Goal: Find contact information: Find contact information

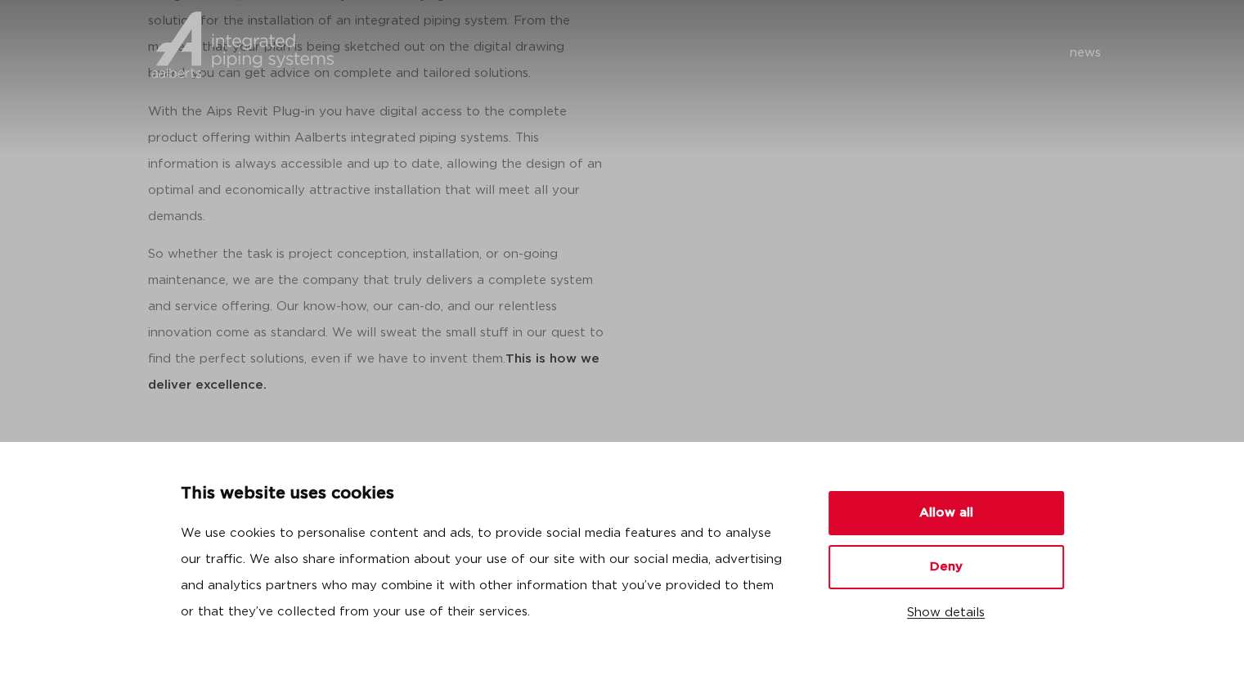
scroll to position [988, 0]
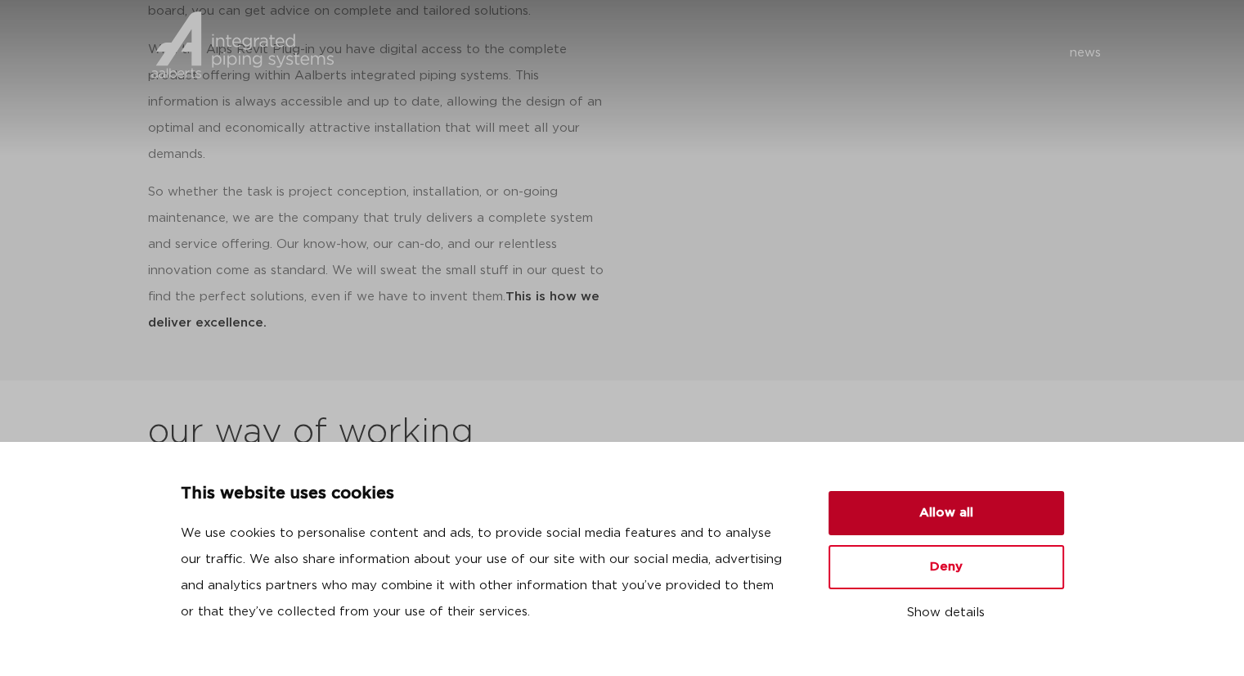
click at [923, 514] on button "Allow all" at bounding box center [947, 513] width 236 height 44
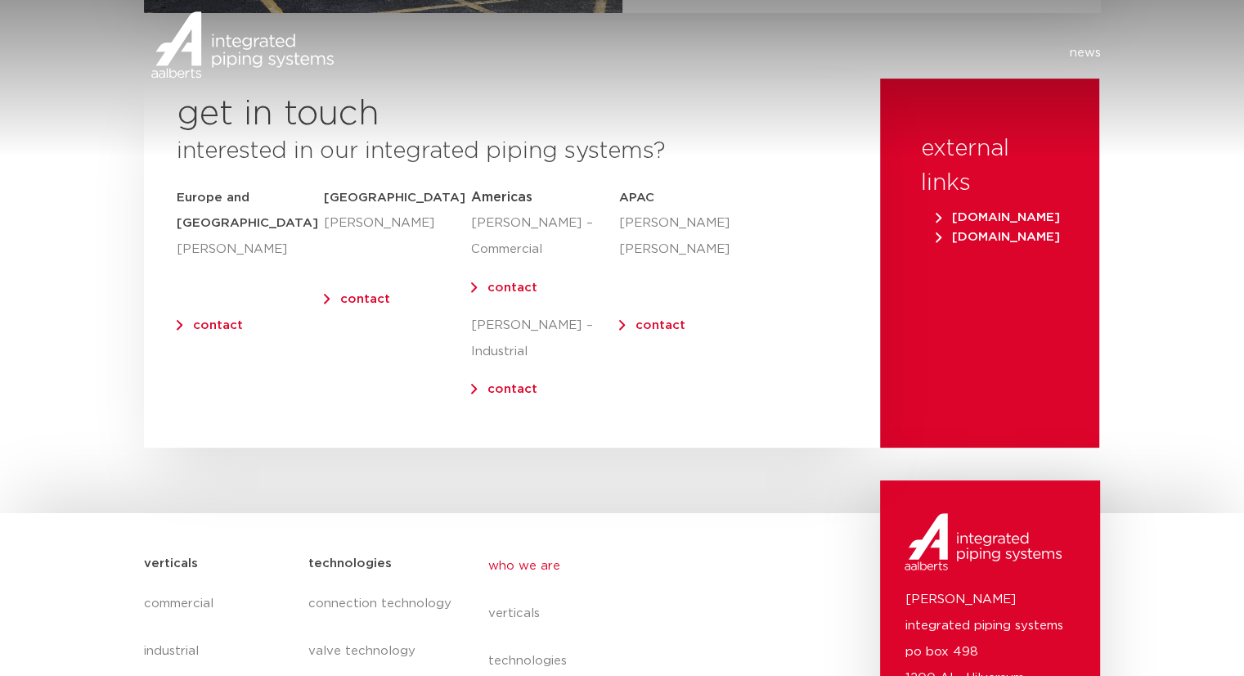
scroll to position [6818, 0]
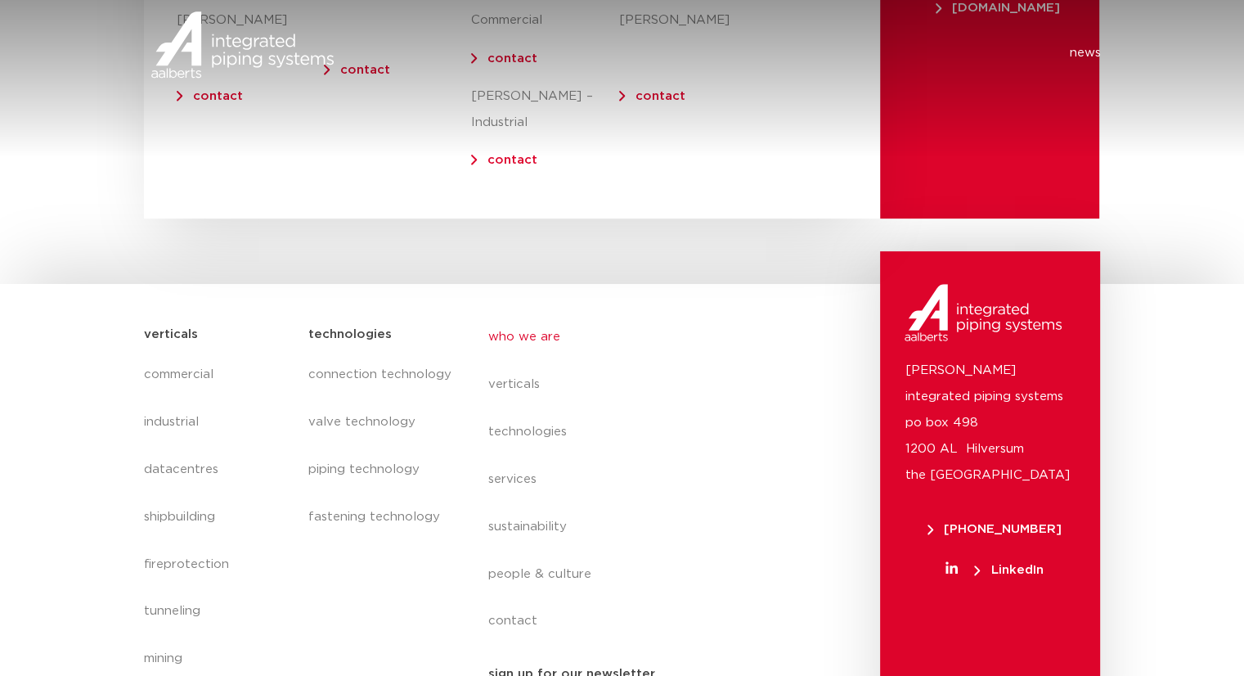
click at [505, 92] on div "news news" at bounding box center [729, 53] width 759 height 106
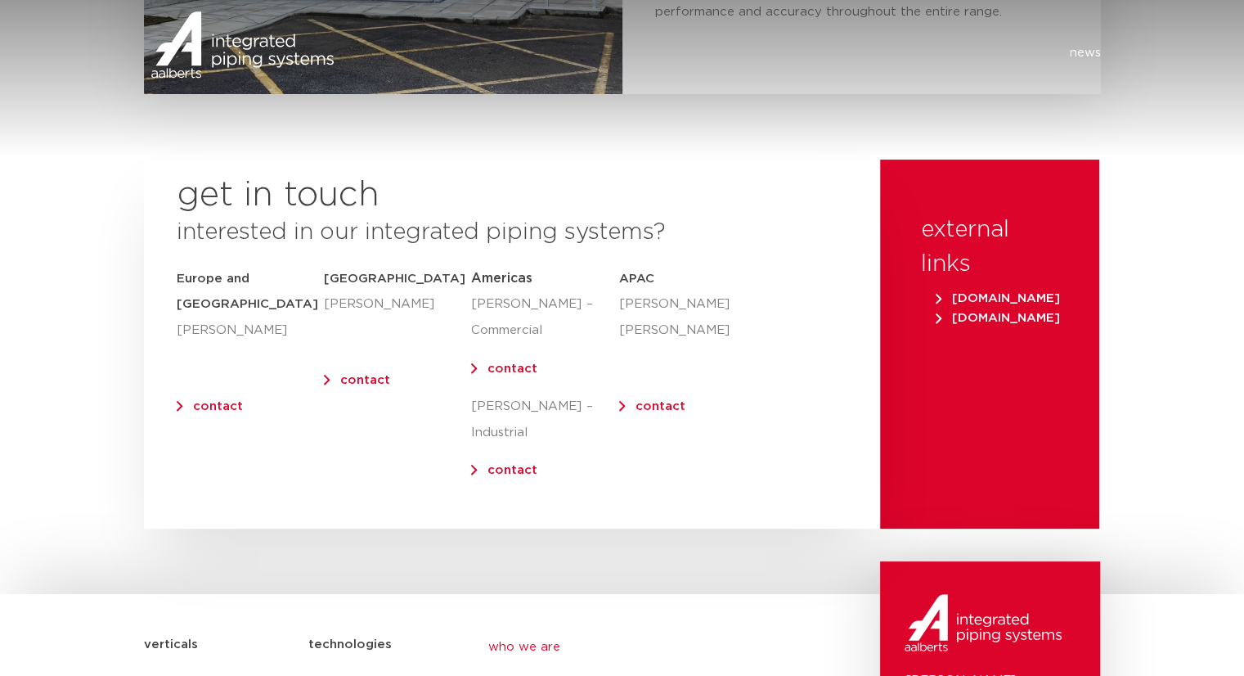
scroll to position [6505, 0]
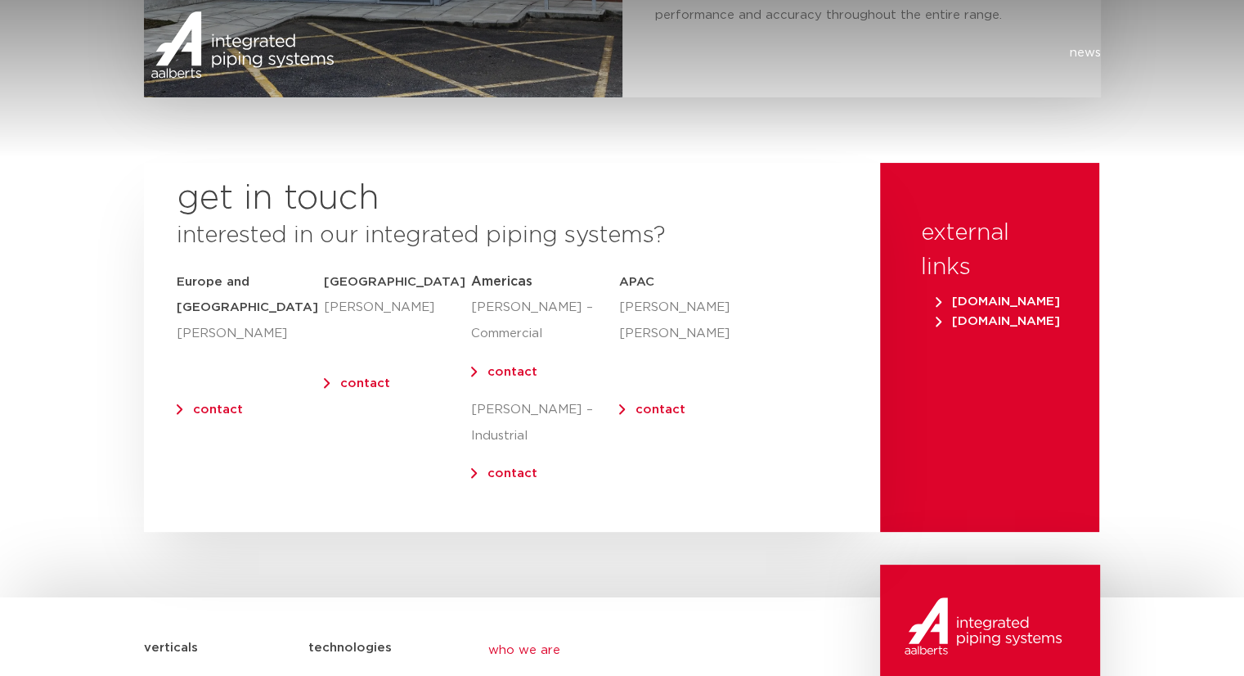
click at [374, 377] on link "contact" at bounding box center [365, 383] width 50 height 12
click at [357, 377] on link "contact" at bounding box center [365, 383] width 50 height 12
click at [657, 403] on link "contact" at bounding box center [661, 409] width 50 height 12
click at [520, 467] on link "contact" at bounding box center [512, 473] width 50 height 12
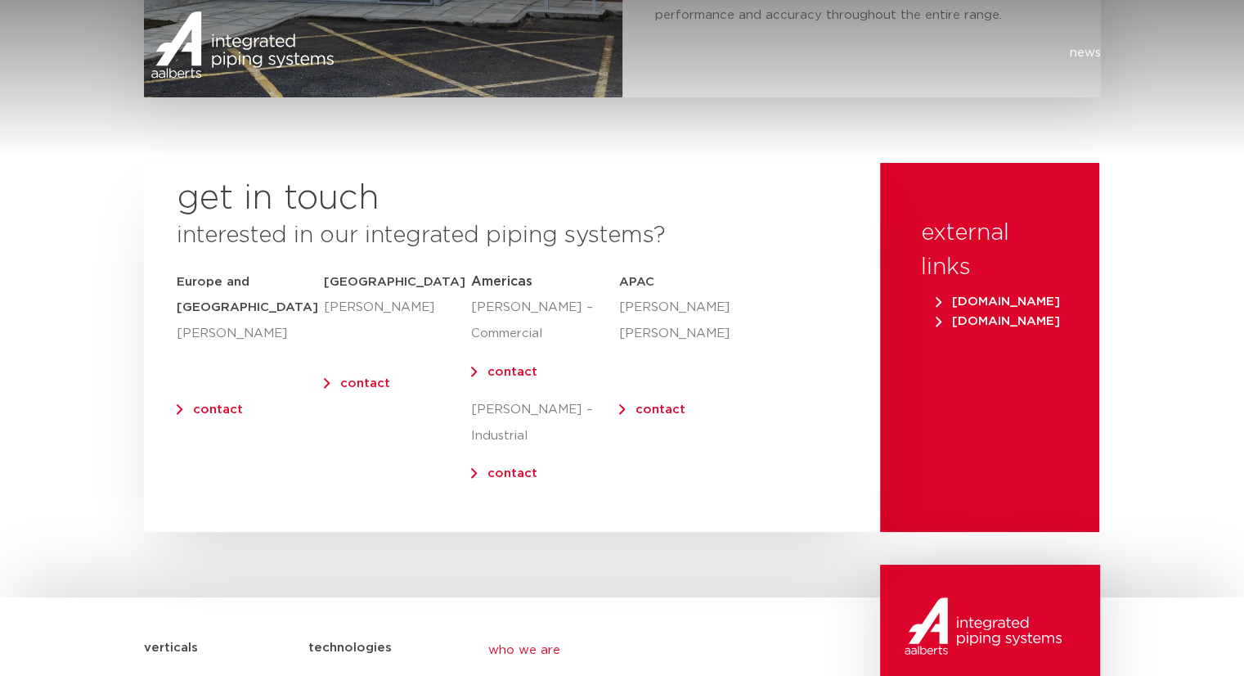
click at [504, 366] on link "contact" at bounding box center [512, 372] width 50 height 12
click at [219, 403] on link "contact" at bounding box center [218, 409] width 50 height 12
